Goal: Information Seeking & Learning: Check status

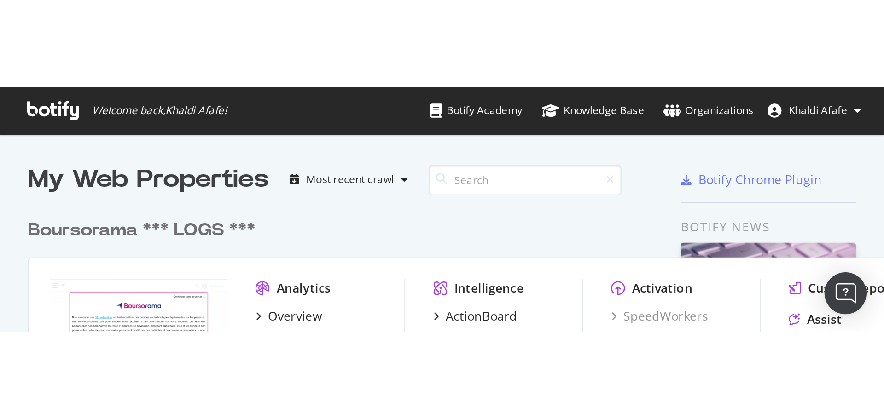
scroll to position [209, 491]
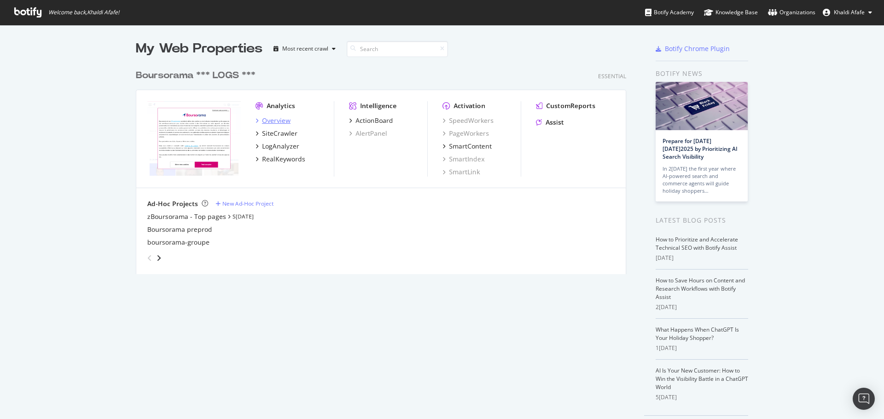
click at [262, 122] on div "Overview" at bounding box center [276, 120] width 29 height 9
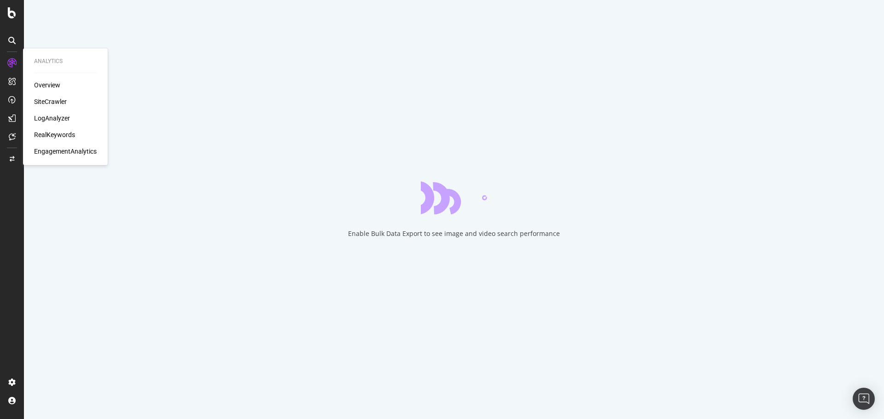
click at [45, 101] on div "SiteCrawler" at bounding box center [50, 101] width 33 height 9
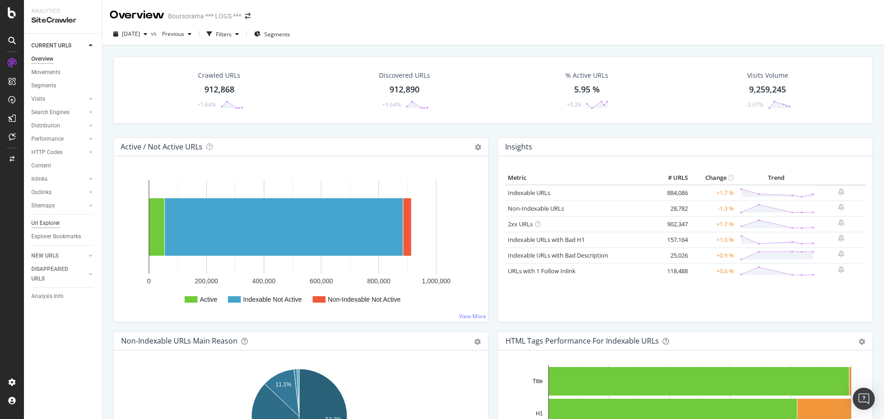
click at [42, 225] on div "Url Explorer" at bounding box center [45, 224] width 29 height 10
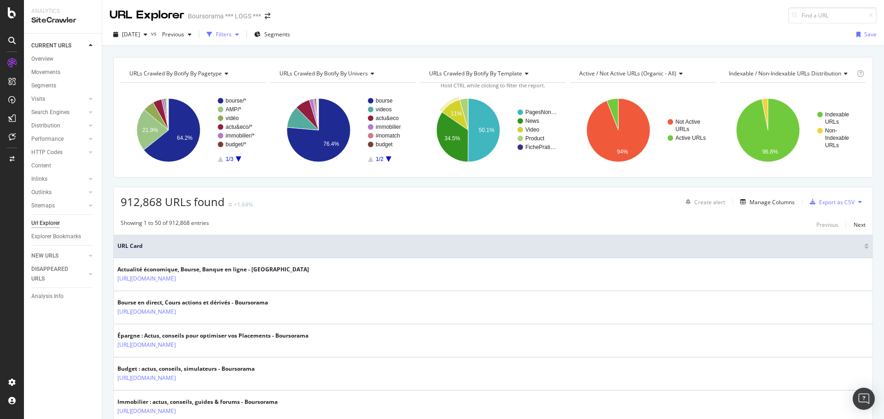
click at [212, 35] on icon "button" at bounding box center [210, 35] width 6 height 6
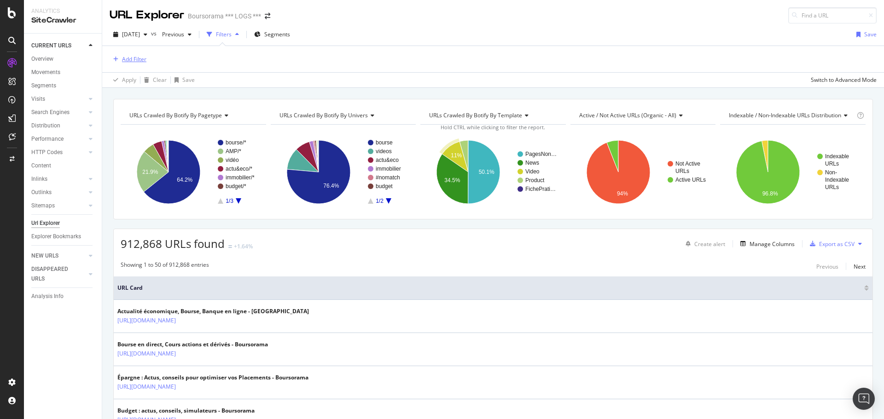
click at [132, 58] on div "Add Filter" at bounding box center [134, 59] width 24 height 8
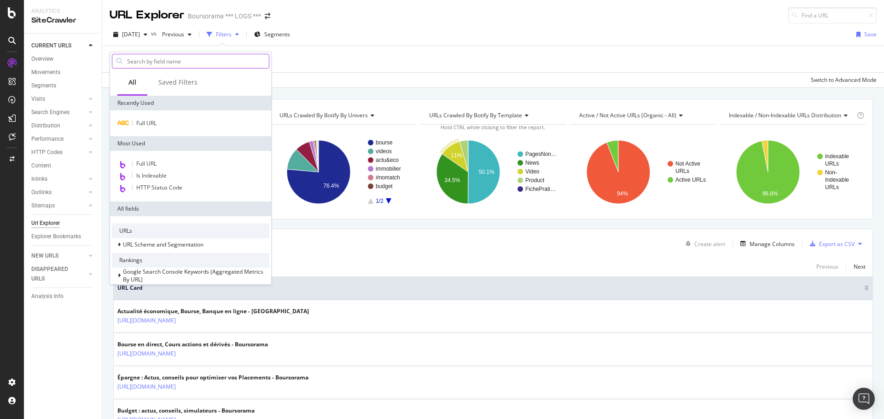
click at [145, 65] on input "text" at bounding box center [197, 61] width 143 height 14
click at [193, 65] on input "text" at bounding box center [197, 61] width 143 height 14
drag, startPoint x: 173, startPoint y: 63, endPoint x: 148, endPoint y: 125, distance: 66.8
click at [148, 125] on span "Full URL" at bounding box center [146, 123] width 20 height 8
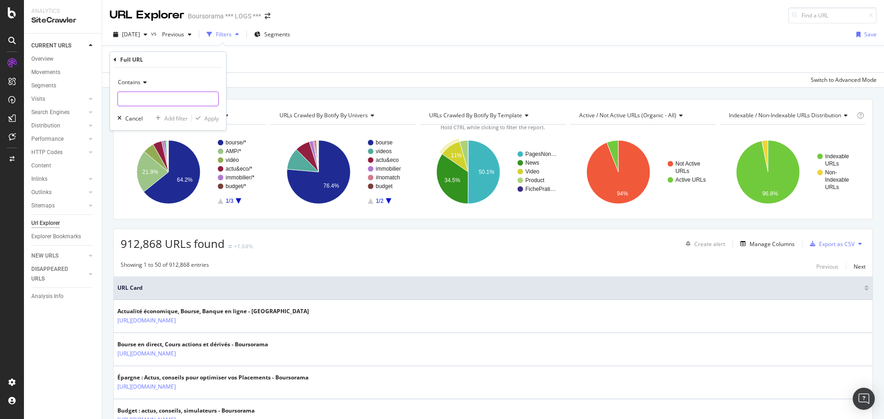
click at [148, 97] on input "text" at bounding box center [168, 99] width 100 height 15
paste input "[URL][DOMAIN_NAME]"
type input "[URL][DOMAIN_NAME]"
click at [137, 83] on span "Contains" at bounding box center [129, 82] width 23 height 8
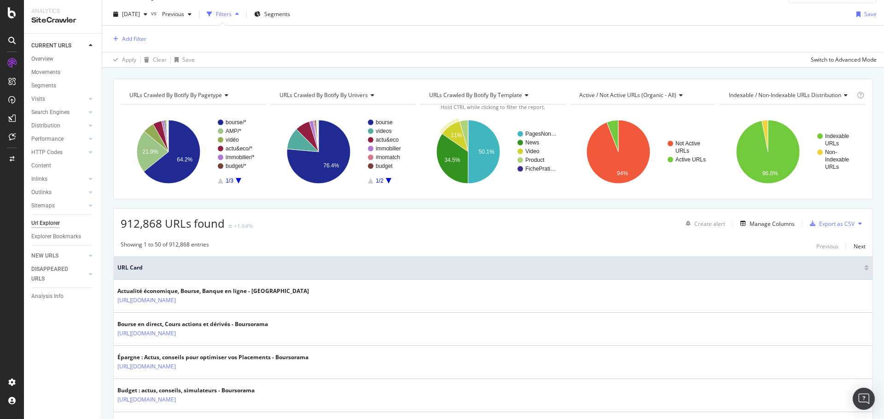
scroll to position [0, 0]
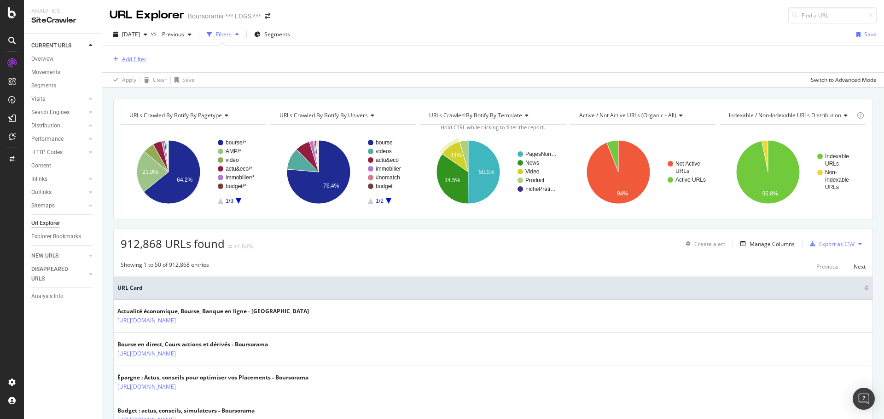
click at [135, 63] on div "Add Filter" at bounding box center [134, 59] width 24 height 8
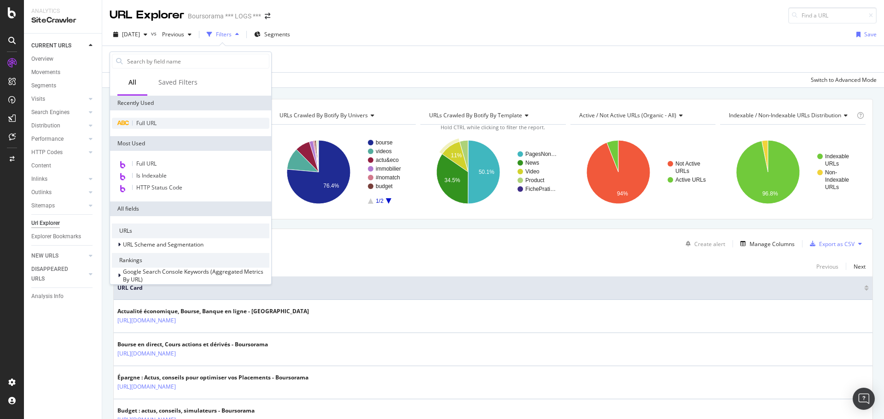
click at [144, 121] on span "Full URL" at bounding box center [146, 123] width 20 height 8
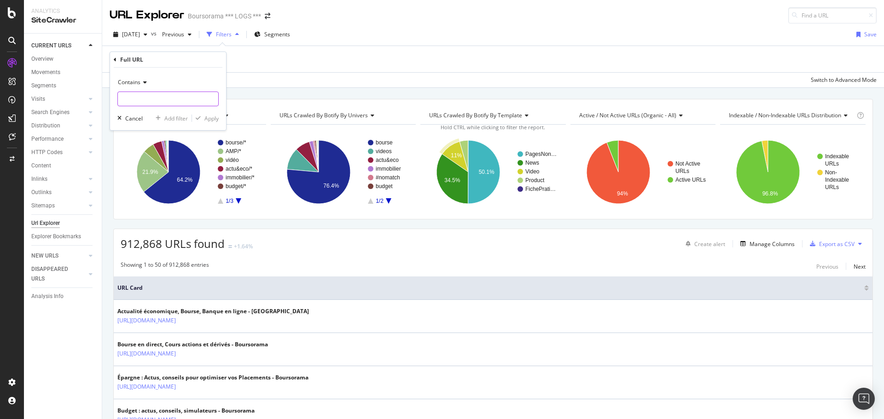
click at [137, 97] on input "text" at bounding box center [168, 99] width 100 height 15
paste input "[URL][DOMAIN_NAME]"
type input "[URL][DOMAIN_NAME]"
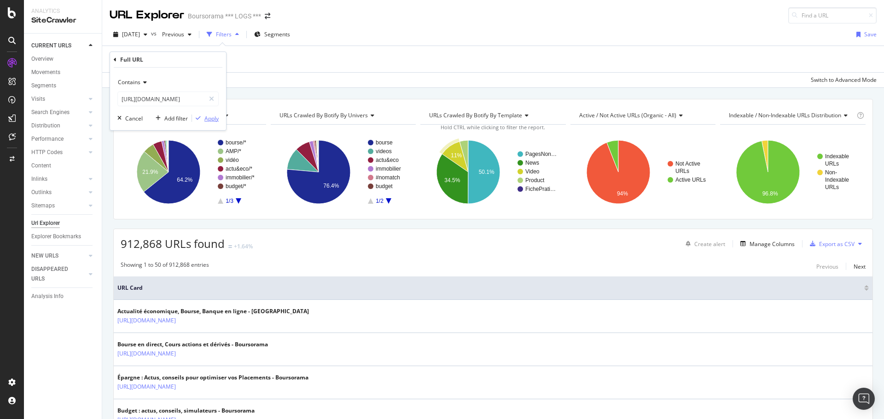
click at [201, 115] on div "Apply" at bounding box center [205, 118] width 27 height 8
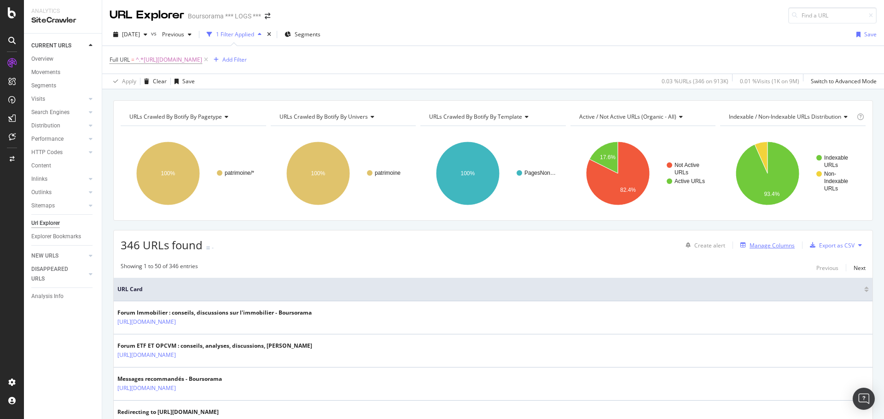
click at [589, 249] on div "Manage Columns" at bounding box center [771, 246] width 45 height 8
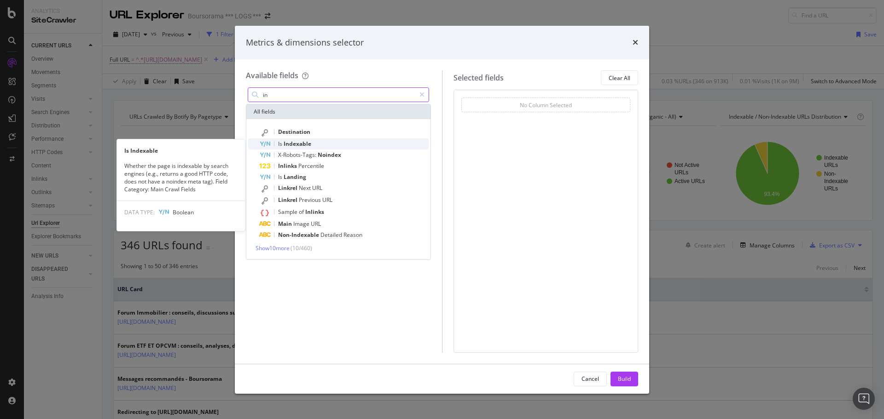
type input "in"
click at [311, 144] on span "Indexable" at bounding box center [298, 144] width 28 height 8
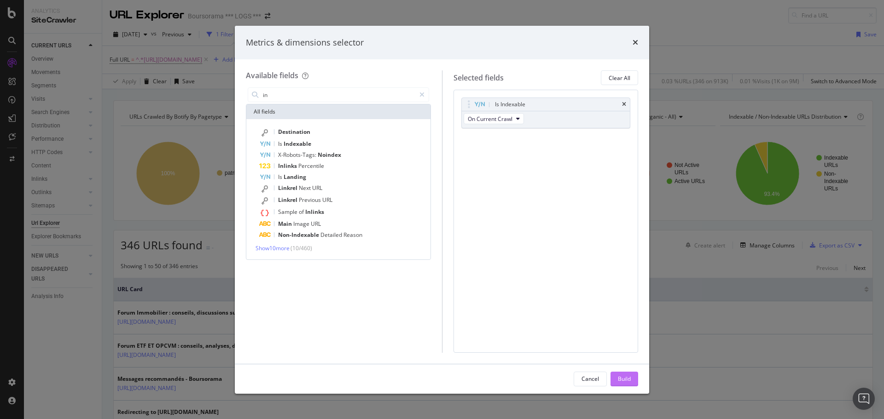
click at [589, 290] on div "Build" at bounding box center [624, 379] width 13 height 14
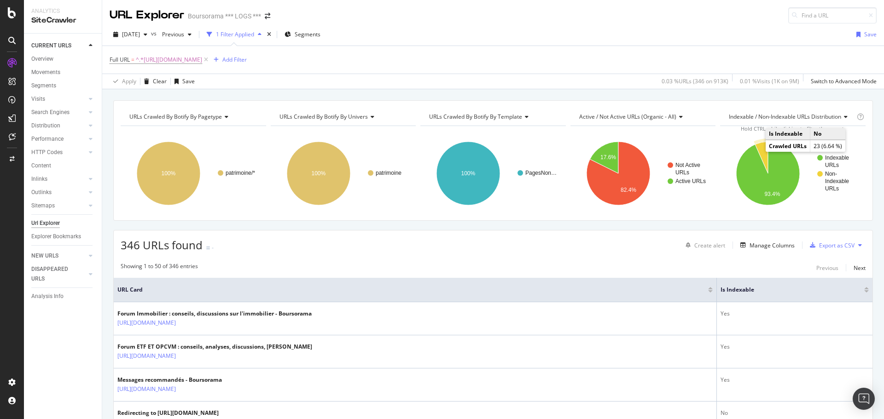
click at [589, 145] on icon "A chart." at bounding box center [761, 158] width 13 height 32
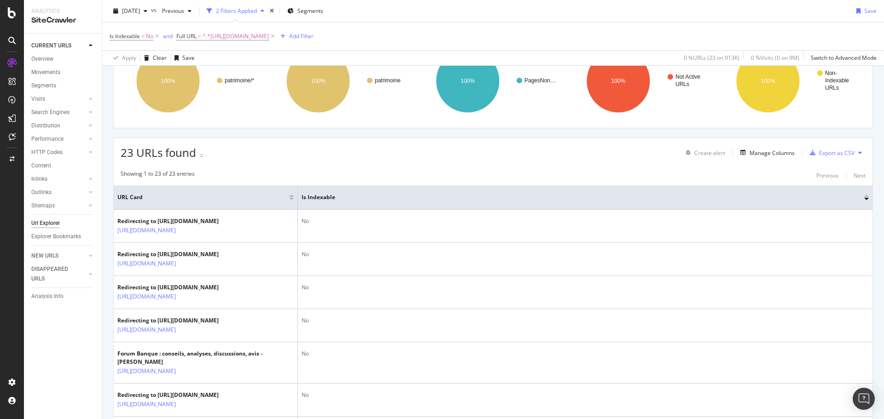
scroll to position [76, 0]
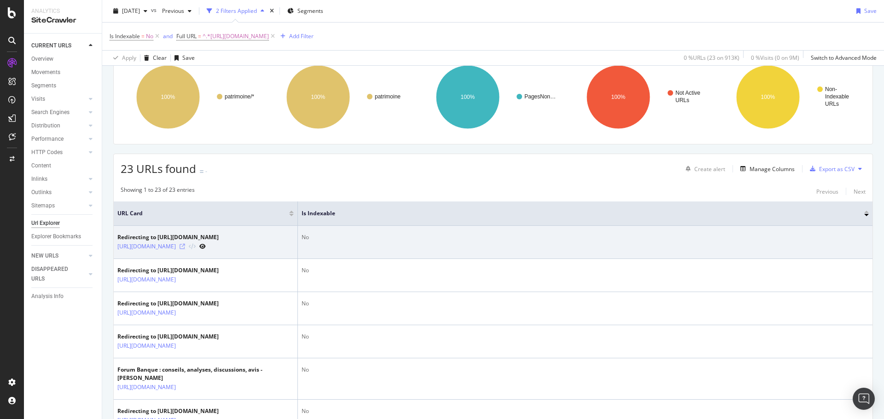
click at [185, 249] on icon at bounding box center [183, 247] width 6 height 6
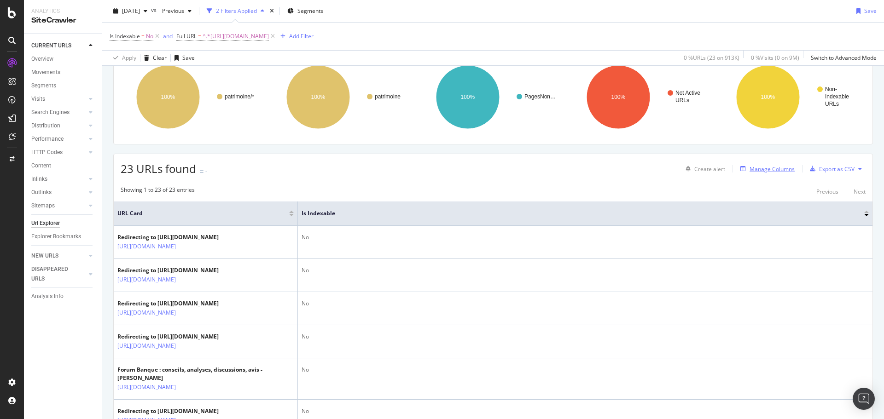
click at [589, 168] on div "Manage Columns" at bounding box center [771, 169] width 45 height 8
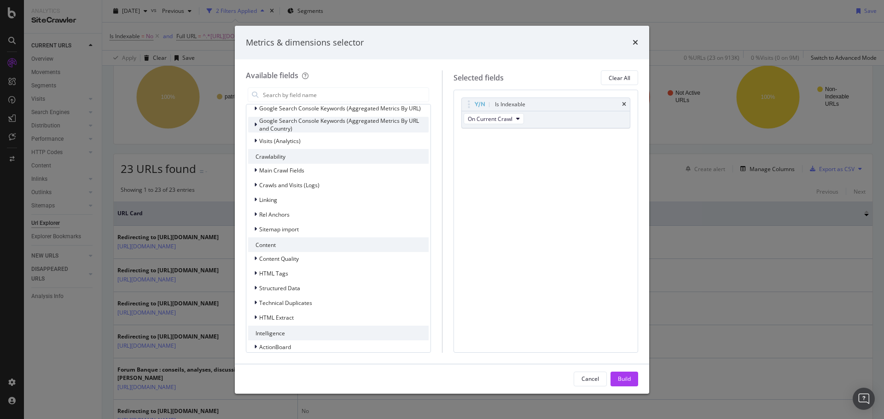
scroll to position [162, 0]
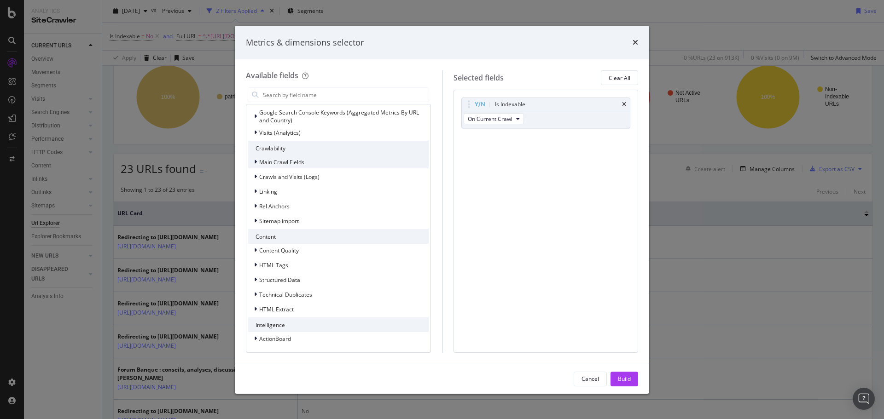
click at [255, 162] on icon "modal" at bounding box center [255, 162] width 3 height 6
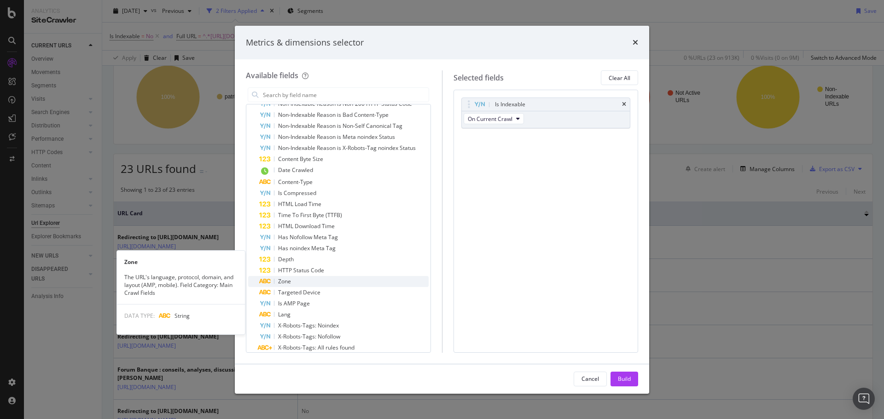
scroll to position [300, 0]
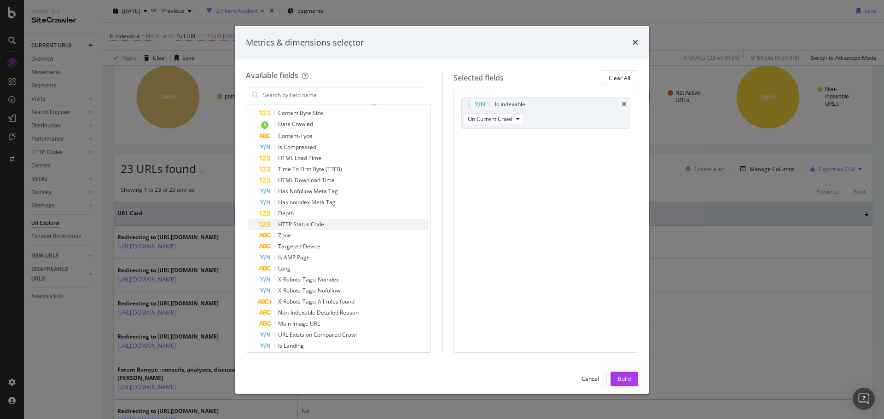
click at [334, 225] on div "HTTP Status Code" at bounding box center [343, 224] width 169 height 11
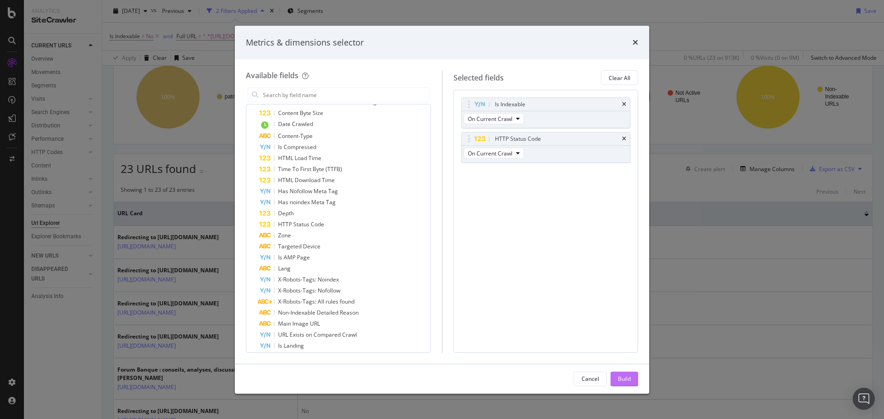
click at [589, 290] on div "Build" at bounding box center [624, 379] width 13 height 8
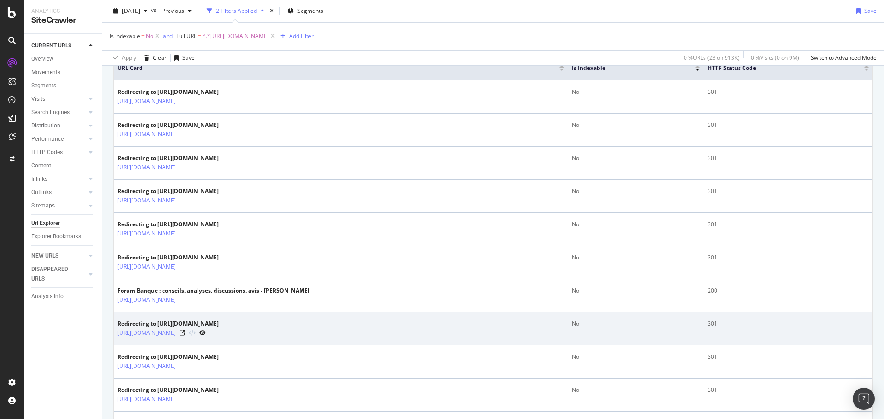
scroll to position [238, 0]
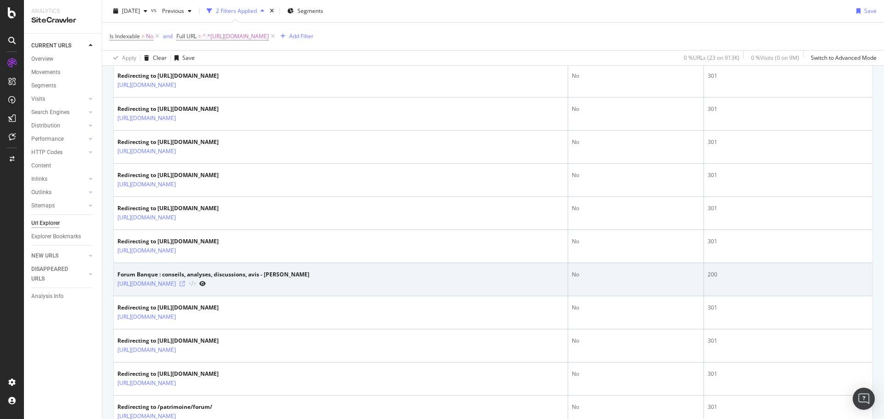
click at [185, 286] on icon at bounding box center [183, 284] width 6 height 6
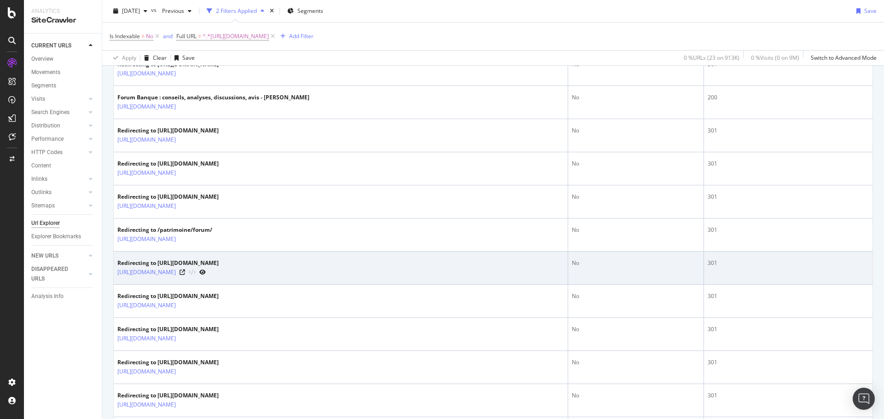
scroll to position [422, 0]
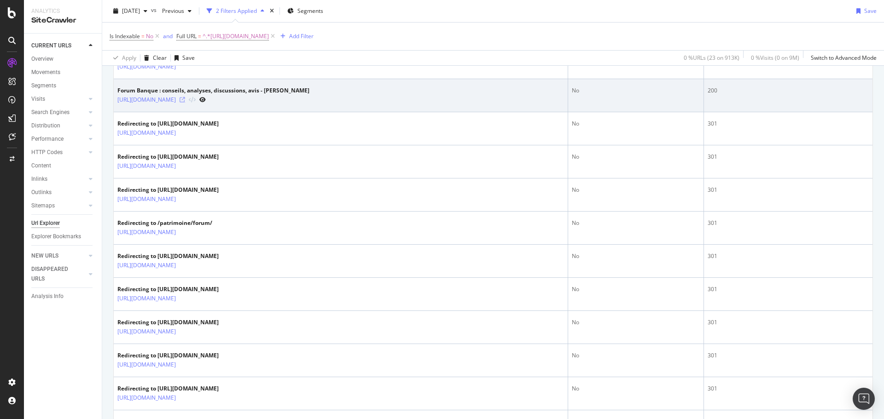
click at [185, 98] on icon at bounding box center [183, 100] width 6 height 6
